Goal: Transaction & Acquisition: Purchase product/service

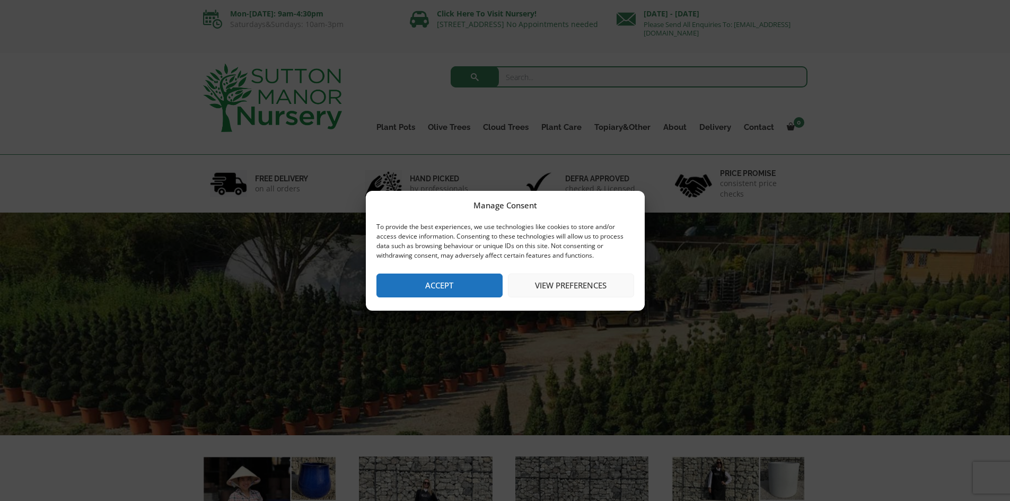
click at [475, 283] on button "Accept" at bounding box center [440, 286] width 126 height 24
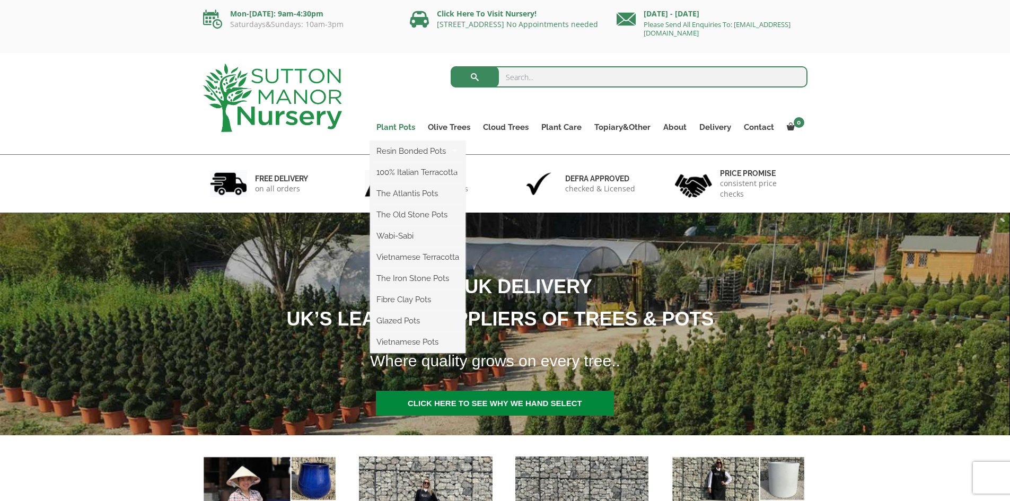
click at [402, 127] on link "Plant Pots" at bounding box center [395, 127] width 51 height 15
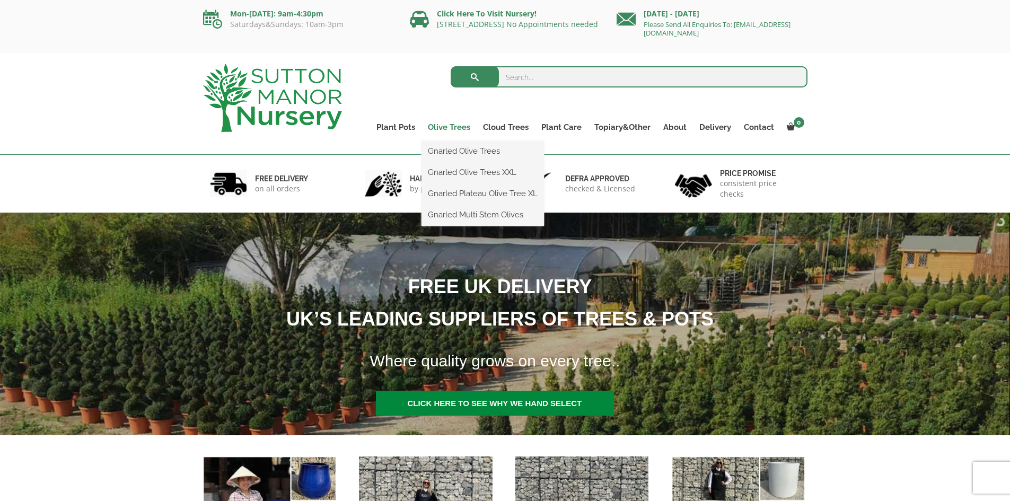
click at [452, 126] on link "Olive Trees" at bounding box center [449, 127] width 55 height 15
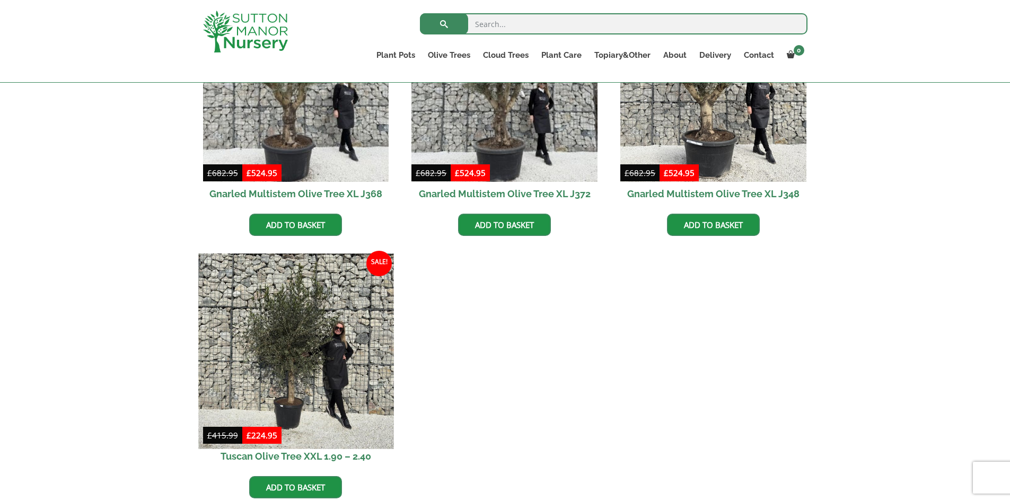
scroll to position [424, 0]
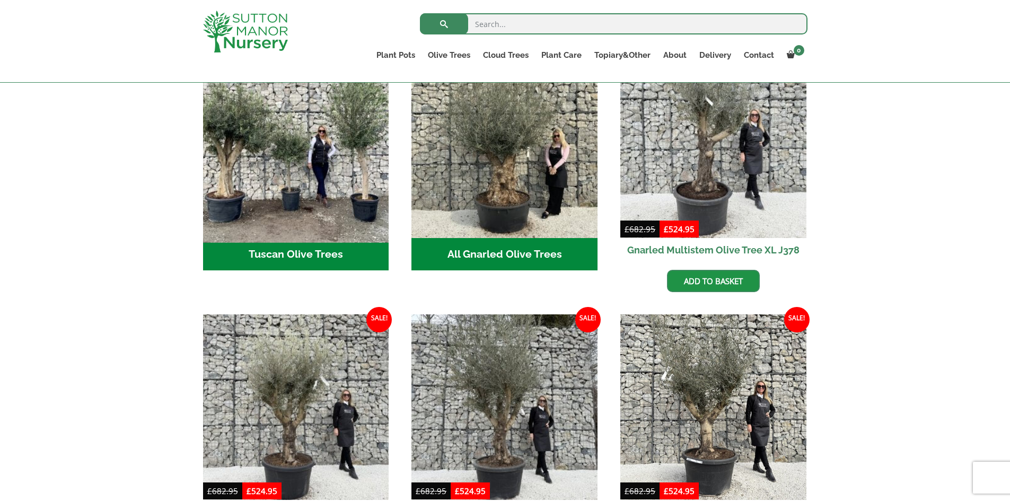
click at [283, 185] on img "Visit product category Tuscan Olive Trees" at bounding box center [295, 144] width 195 height 195
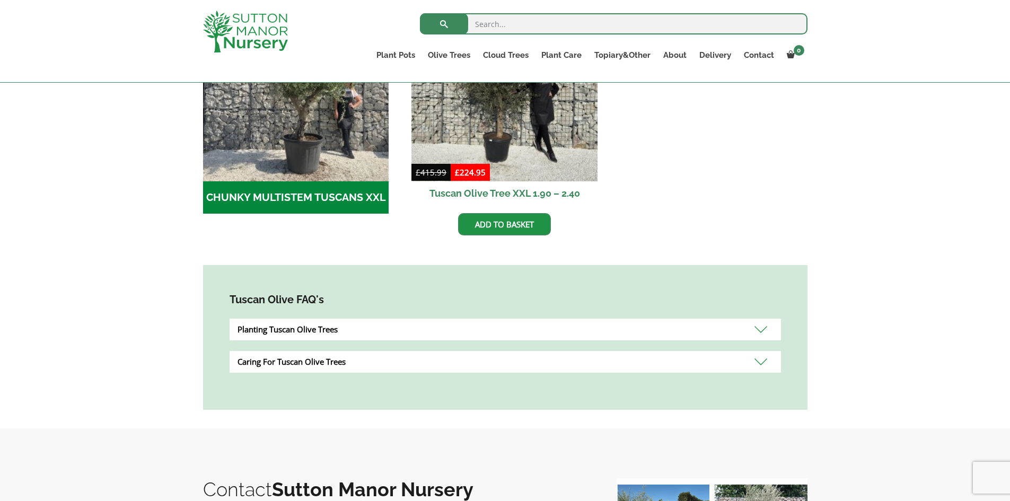
scroll to position [420, 0]
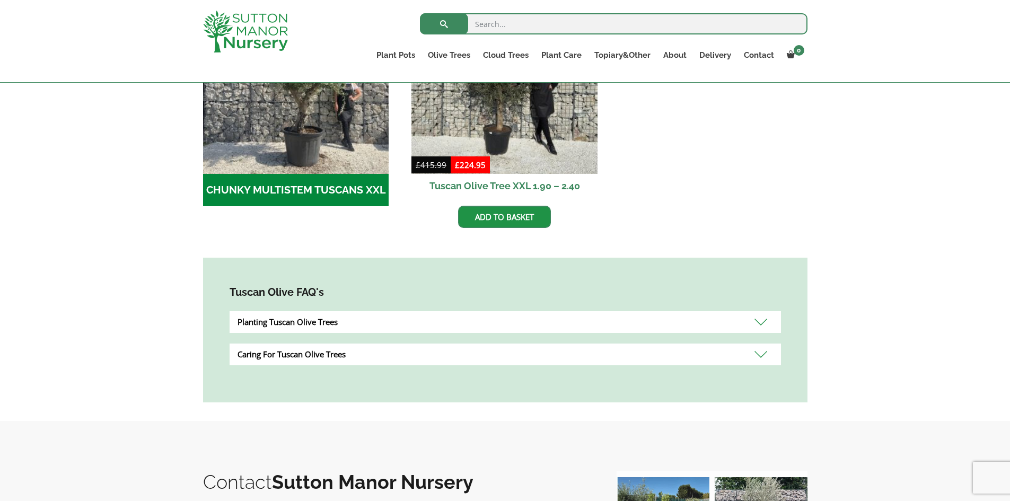
click at [886, 374] on div "With their evergreen leaves, Tuscan Olive Trees can act as the ideal focal poin…" at bounding box center [505, 148] width 1010 height 545
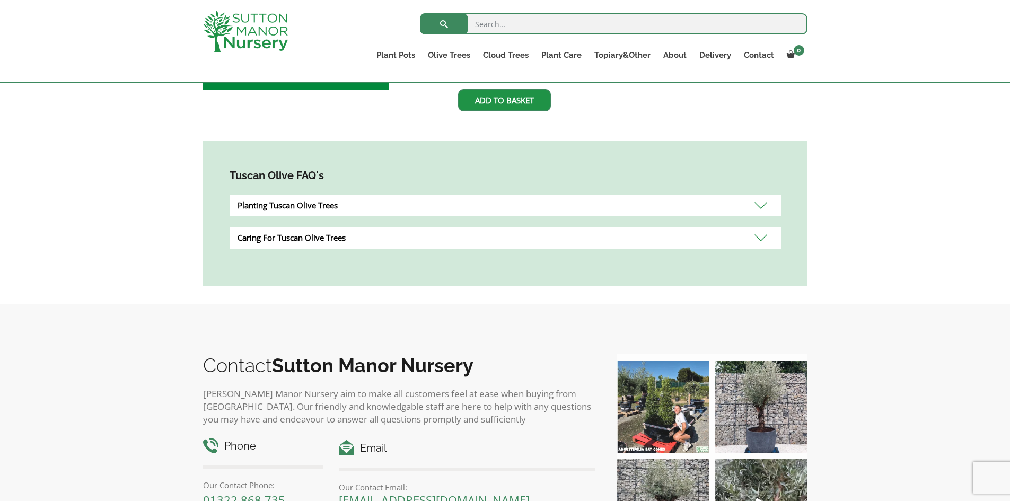
scroll to position [367, 0]
